Goal: Task Accomplishment & Management: Complete application form

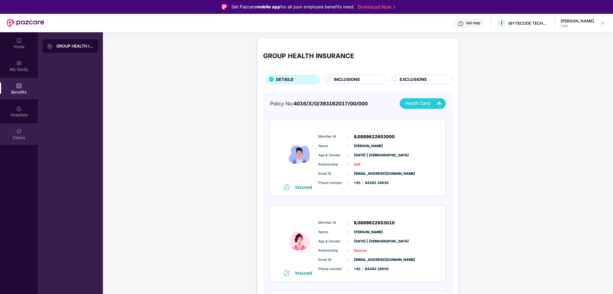
click at [29, 127] on div "Claims" at bounding box center [19, 134] width 38 height 22
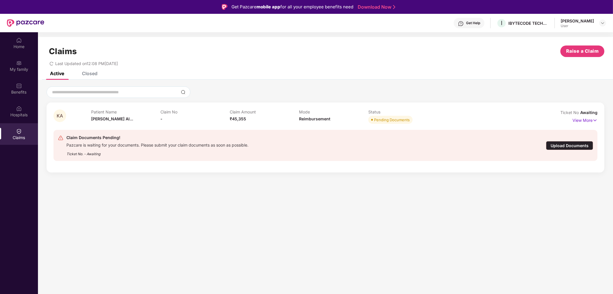
click at [567, 142] on div "Upload Documents" at bounding box center [569, 145] width 47 height 9
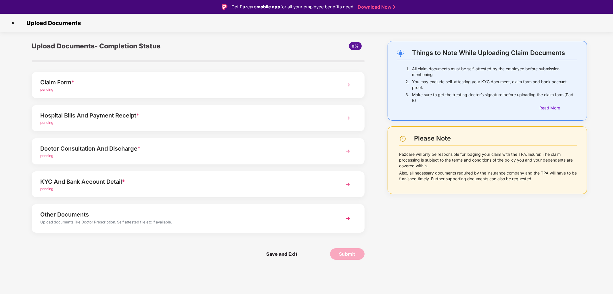
click at [43, 122] on span "pending" at bounding box center [46, 122] width 13 height 4
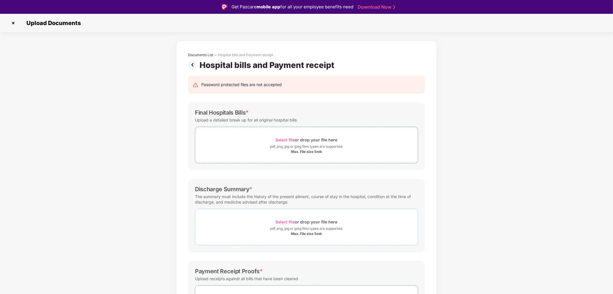
click at [291, 222] on span "Select file" at bounding box center [285, 221] width 19 height 5
click at [311, 232] on div "Max. File size 5mb" at bounding box center [306, 233] width 31 height 5
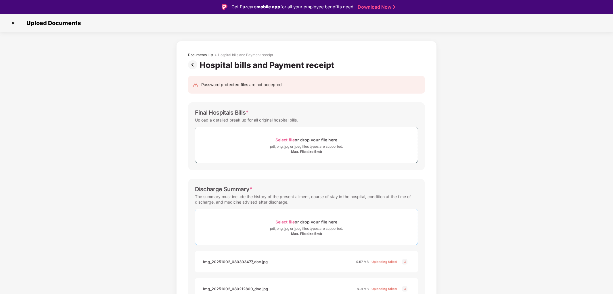
scroll to position [32, 0]
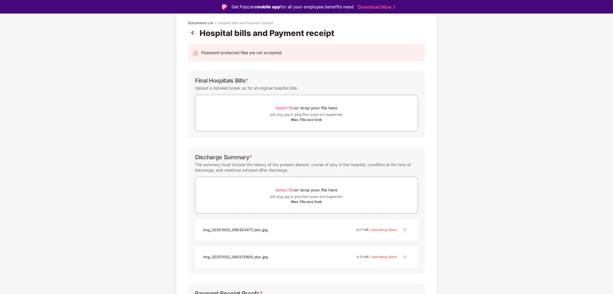
click at [404, 231] on img at bounding box center [405, 229] width 7 height 7
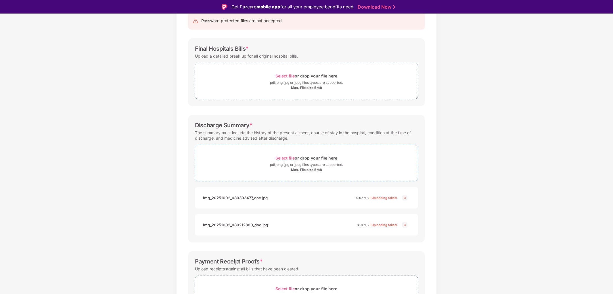
click at [288, 157] on span "Select file" at bounding box center [285, 157] width 19 height 5
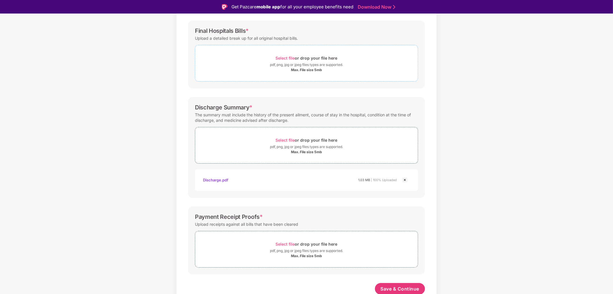
scroll to position [83, 0]
click at [288, 56] on span "Select file" at bounding box center [285, 56] width 19 height 5
click at [287, 55] on span "Select file" at bounding box center [285, 56] width 19 height 5
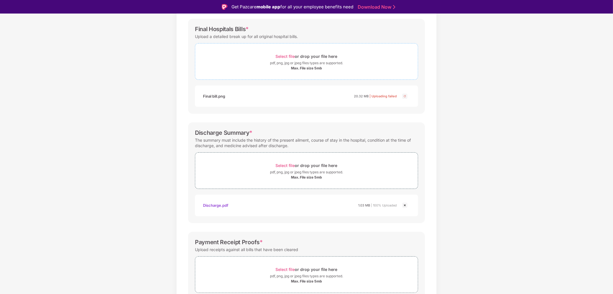
click at [291, 56] on span "Select file" at bounding box center [285, 56] width 19 height 5
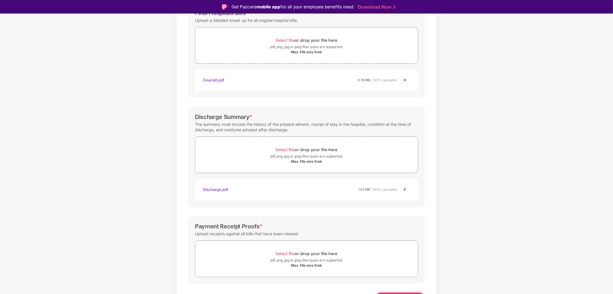
scroll to position [110, 0]
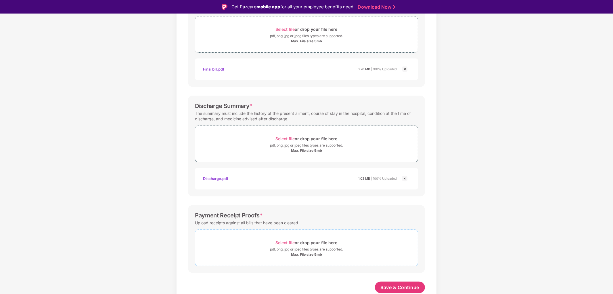
click at [285, 243] on span "Select file" at bounding box center [285, 242] width 19 height 5
click at [260, 213] on span "*" at bounding box center [261, 215] width 3 height 7
click at [281, 241] on span "Select file" at bounding box center [285, 242] width 19 height 5
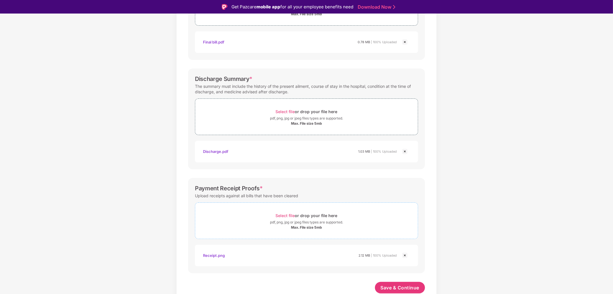
scroll to position [14, 0]
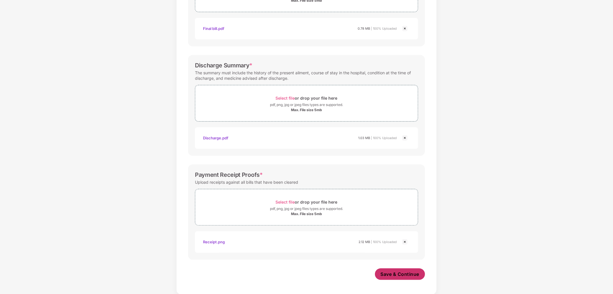
click at [401, 274] on span "Save & Continue" at bounding box center [400, 274] width 39 height 6
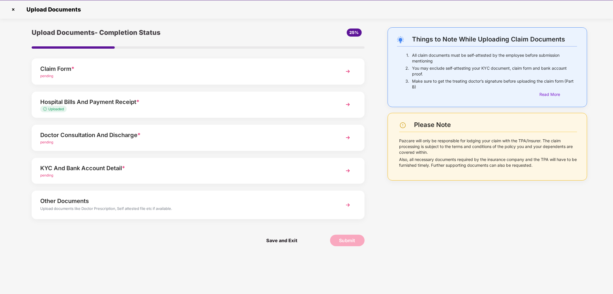
click at [51, 141] on span "pending" at bounding box center [46, 142] width 13 height 4
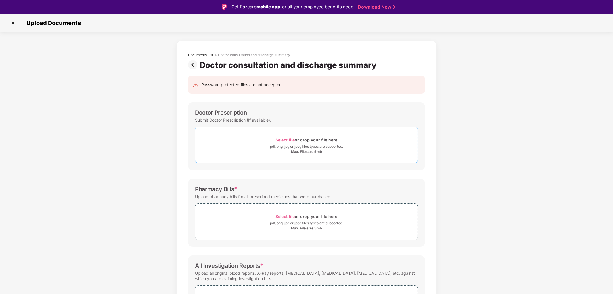
click at [289, 139] on span "Select file" at bounding box center [285, 139] width 19 height 5
click at [290, 137] on span "Select file" at bounding box center [285, 139] width 19 height 5
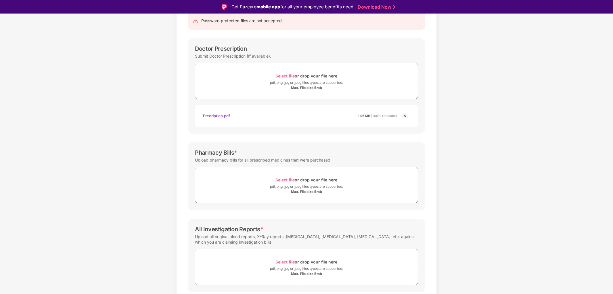
scroll to position [83, 0]
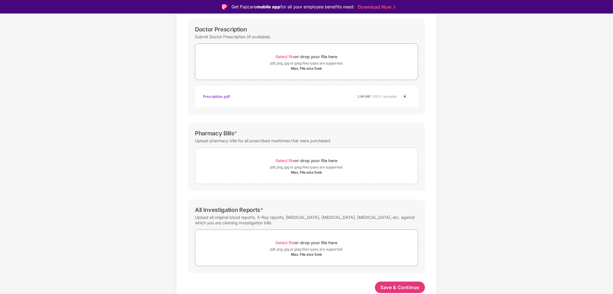
click at [293, 161] on span "Select file" at bounding box center [285, 160] width 19 height 5
click at [389, 290] on button "Save & Continue" at bounding box center [400, 287] width 50 height 12
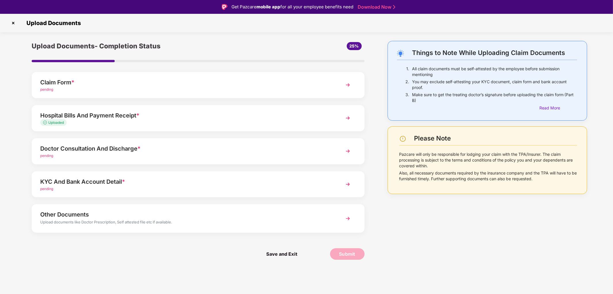
click at [347, 85] on img at bounding box center [348, 85] width 10 height 10
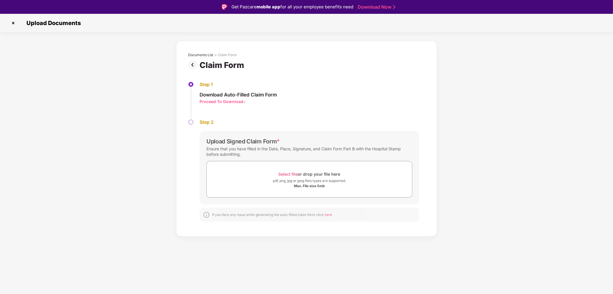
click at [14, 20] on img at bounding box center [13, 22] width 9 height 9
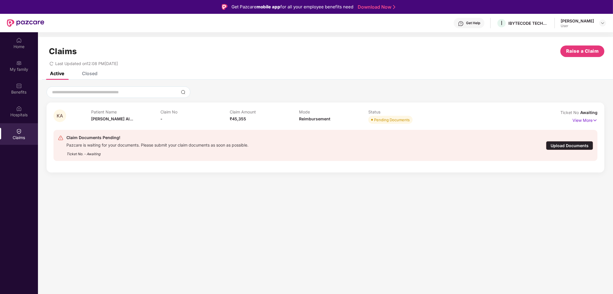
click at [554, 142] on div "Upload Documents" at bounding box center [569, 145] width 47 height 9
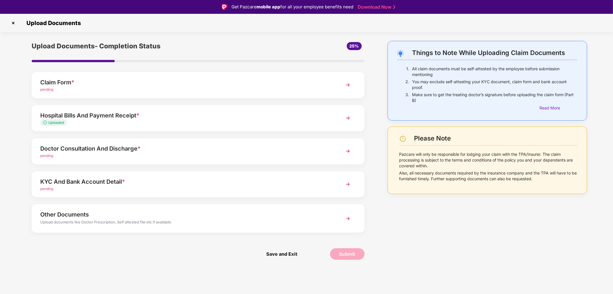
click at [50, 155] on span "pending" at bounding box center [46, 155] width 13 height 4
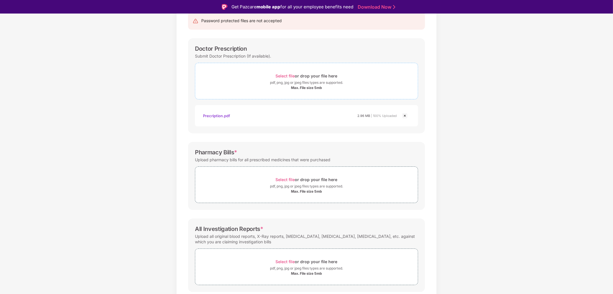
scroll to position [83, 0]
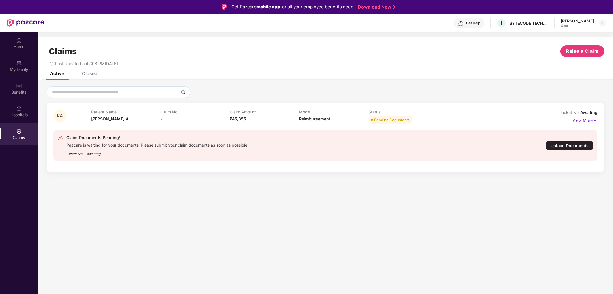
click at [556, 144] on div "Upload Documents" at bounding box center [569, 145] width 47 height 9
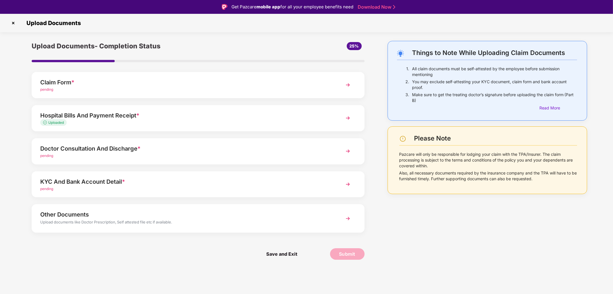
click at [350, 218] on img at bounding box center [348, 218] width 10 height 10
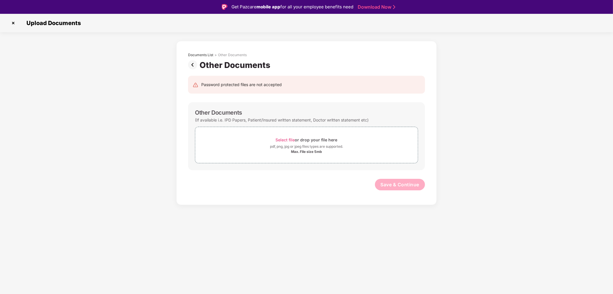
click at [13, 22] on img at bounding box center [13, 22] width 9 height 9
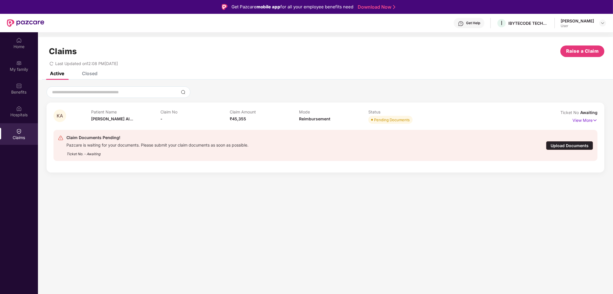
click at [561, 143] on div "Upload Documents" at bounding box center [569, 145] width 47 height 9
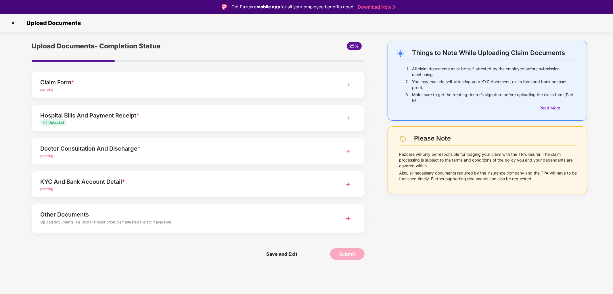
click at [348, 186] on img at bounding box center [348, 184] width 10 height 10
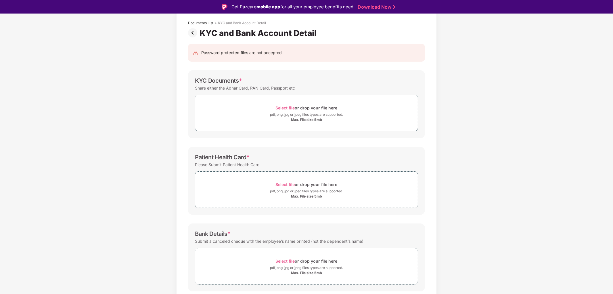
scroll to position [50, 0]
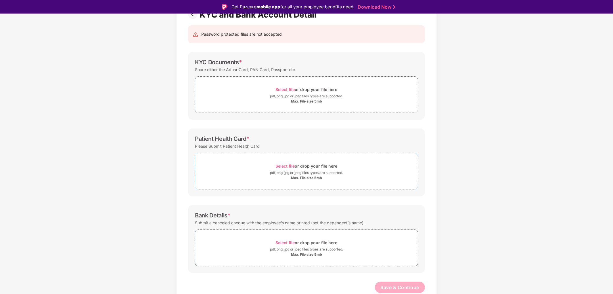
click at [290, 165] on span "Select file" at bounding box center [285, 165] width 19 height 5
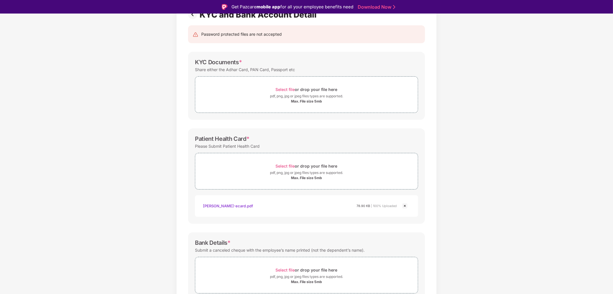
scroll to position [78, 0]
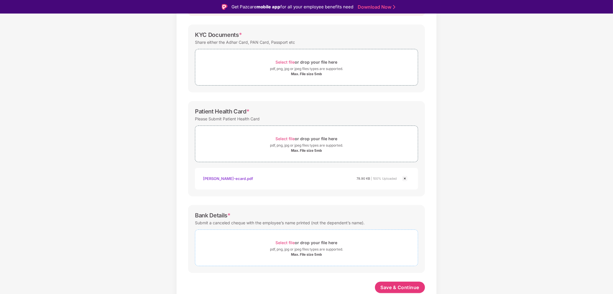
click at [291, 243] on span "Select file" at bounding box center [285, 242] width 19 height 5
click at [288, 64] on span "Select file" at bounding box center [285, 62] width 19 height 5
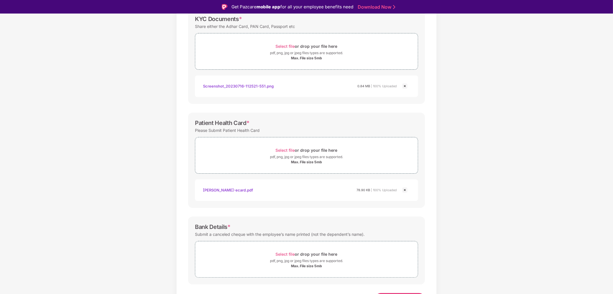
scroll to position [105, 0]
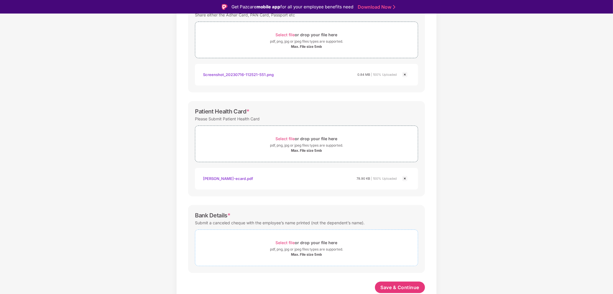
click at [291, 243] on span "Select file" at bounding box center [285, 242] width 19 height 5
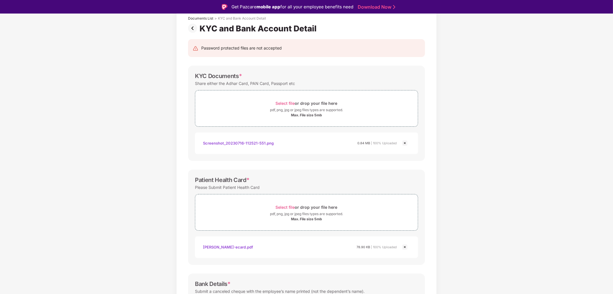
scroll to position [132, 0]
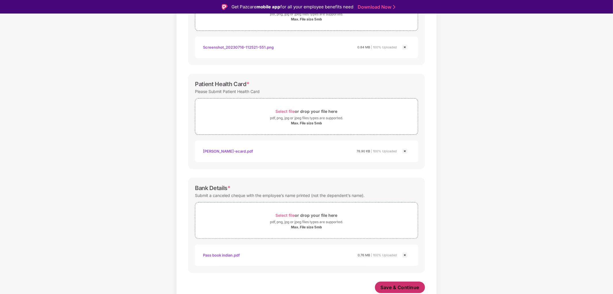
click at [404, 283] on button "Save & Continue" at bounding box center [400, 287] width 50 height 12
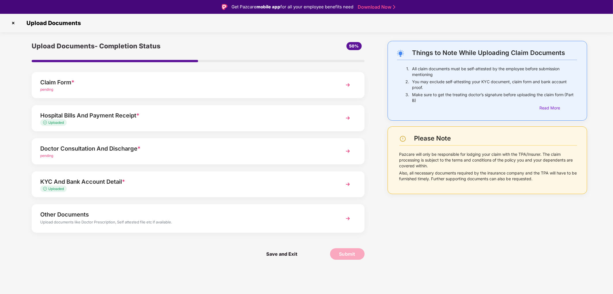
click at [48, 156] on span "pending" at bounding box center [46, 155] width 13 height 4
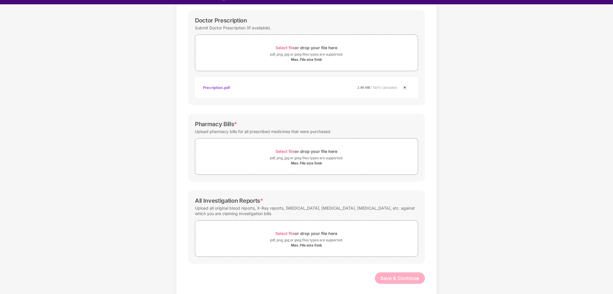
scroll to position [14, 0]
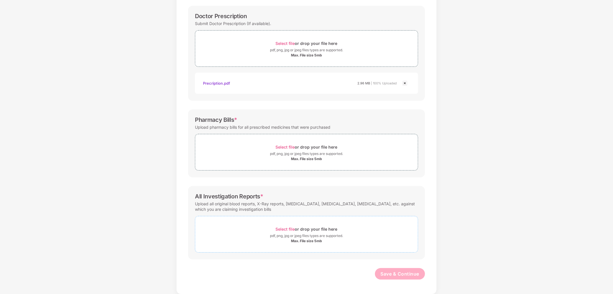
click at [288, 229] on span "Select file" at bounding box center [285, 228] width 19 height 5
